Goal: Task Accomplishment & Management: Manage account settings

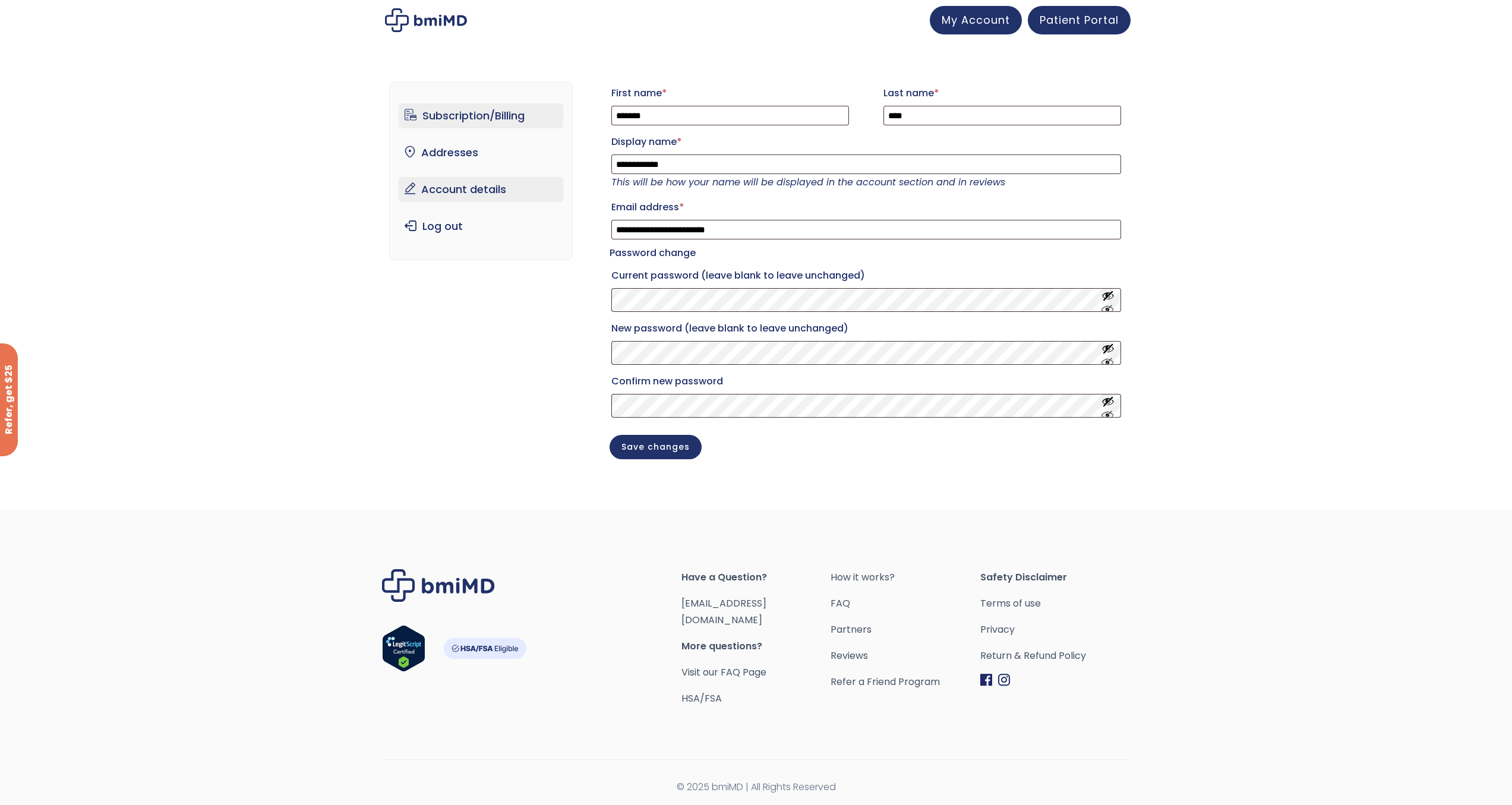
click at [473, 116] on link "Subscription/Billing" at bounding box center [481, 115] width 165 height 25
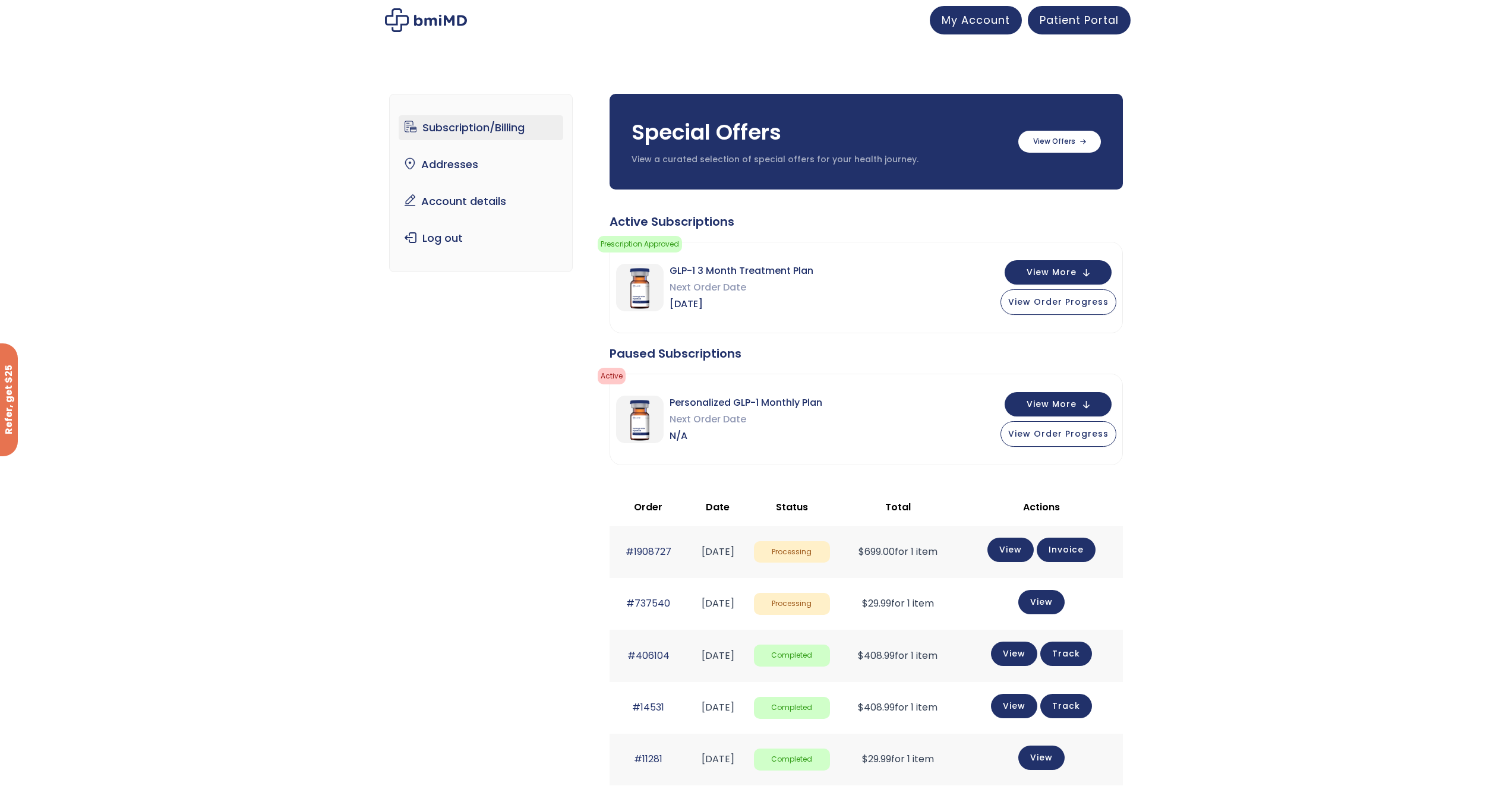
click at [429, 20] on img at bounding box center [426, 21] width 82 height 24
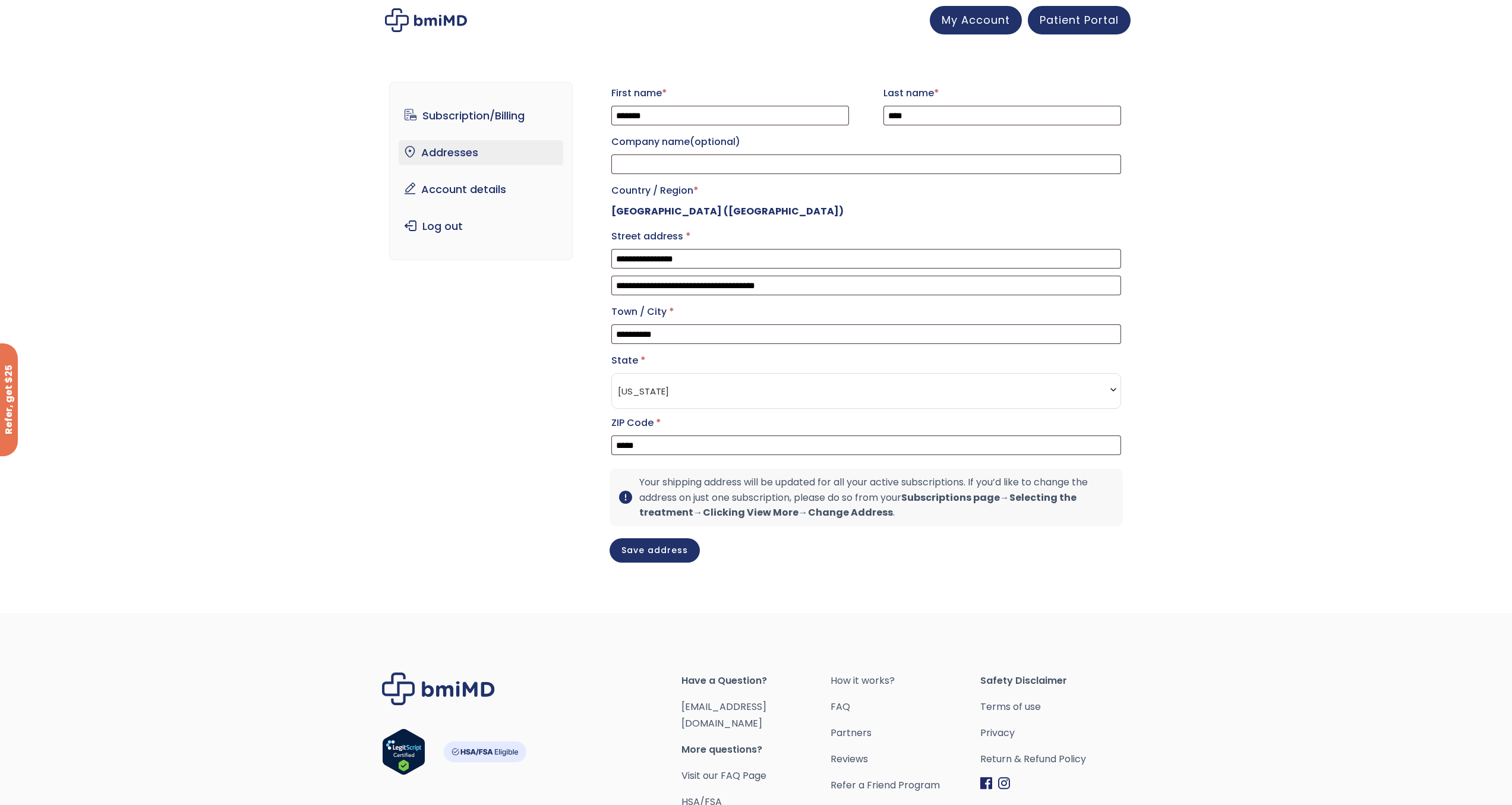
select select "**"
